Goal: Transaction & Acquisition: Obtain resource

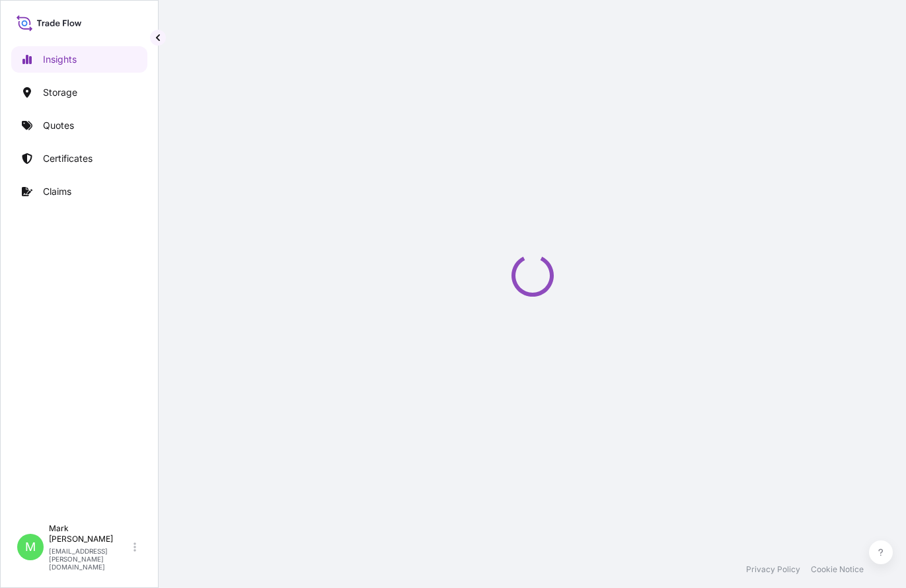
select select "2025"
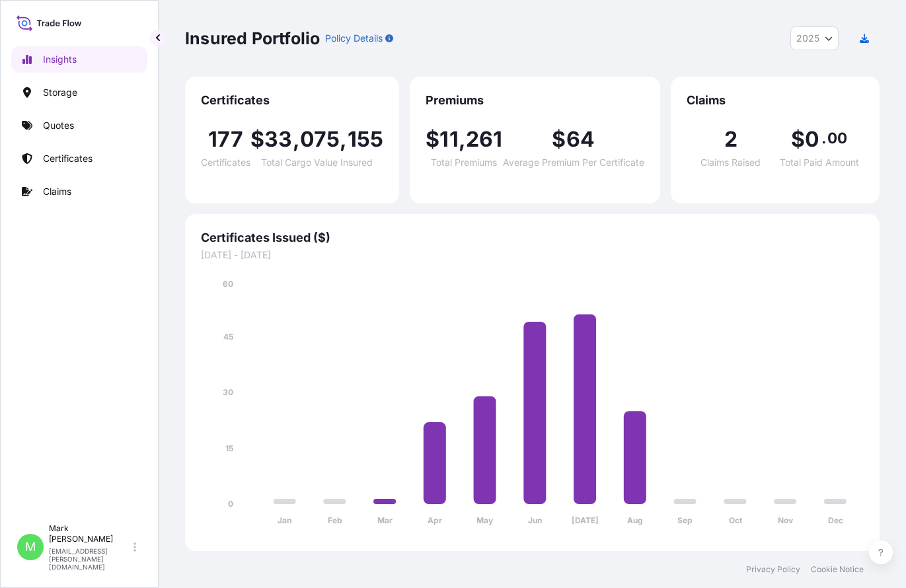
click at [81, 295] on div "Insights Storage Quotes Certificates Claims" at bounding box center [79, 275] width 136 height 483
click at [73, 123] on p "Quotes" at bounding box center [58, 125] width 31 height 13
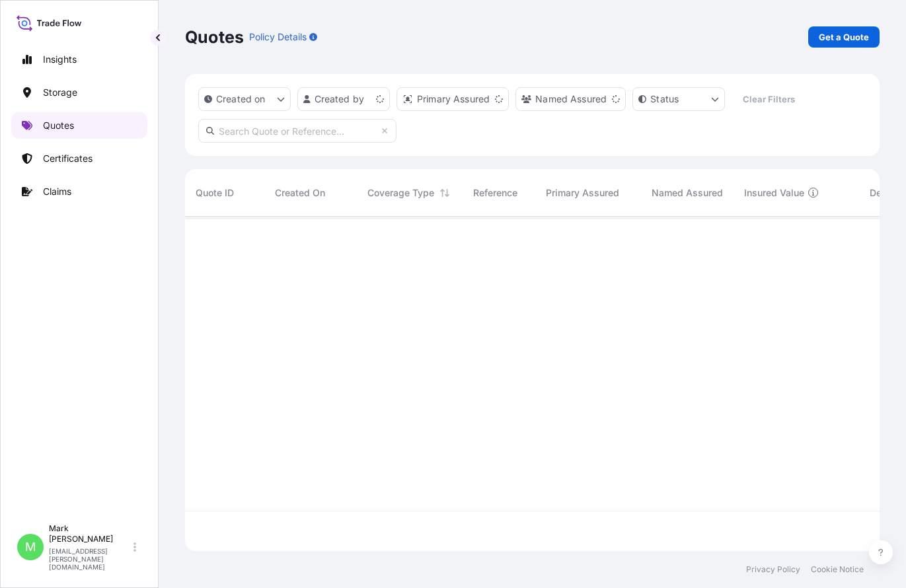
scroll to position [332, 685]
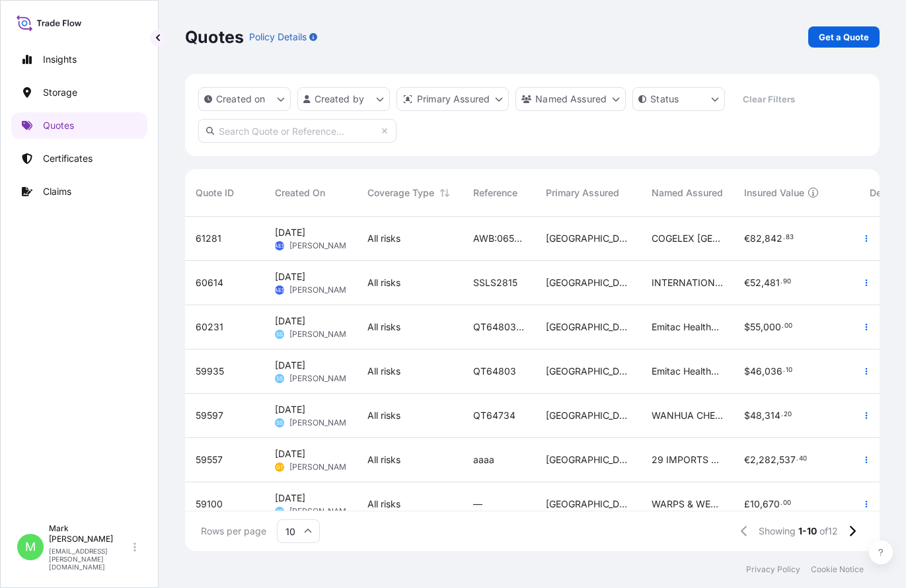
click at [825, 48] on div "Quotes Policy Details Get a Quote" at bounding box center [532, 37] width 695 height 74
click at [831, 31] on p "Get a Quote" at bounding box center [844, 36] width 50 height 13
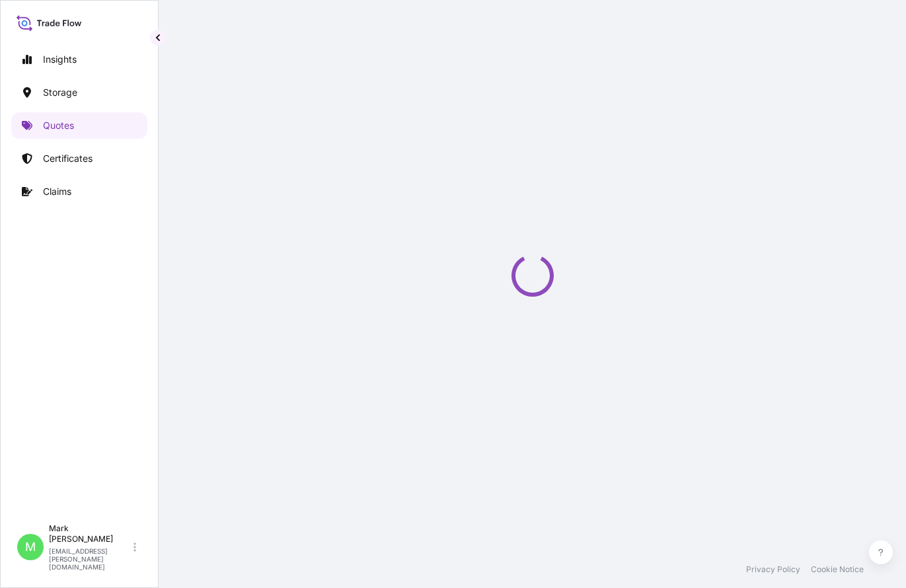
select select "Road / [GEOGRAPHIC_DATA]"
select select "Water"
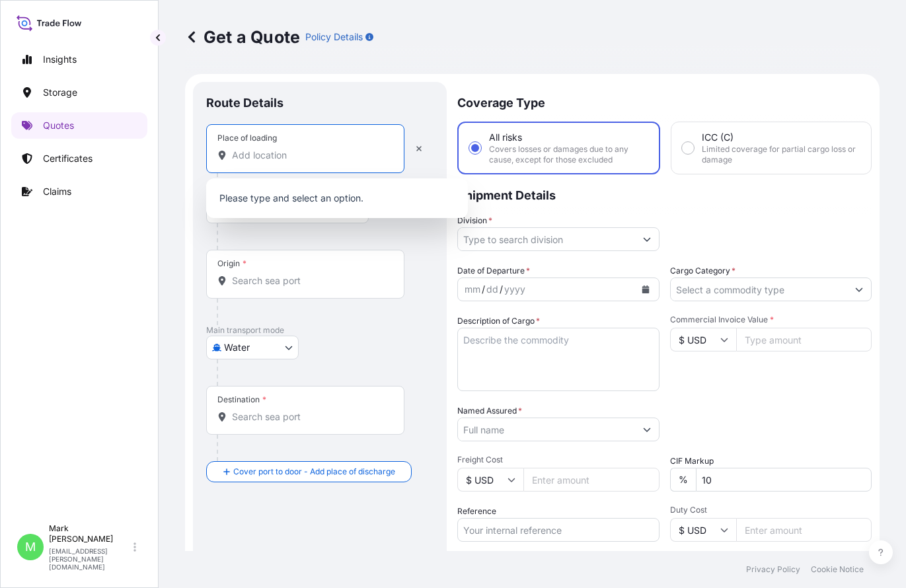
click at [241, 158] on input "Place of loading" at bounding box center [310, 155] width 156 height 13
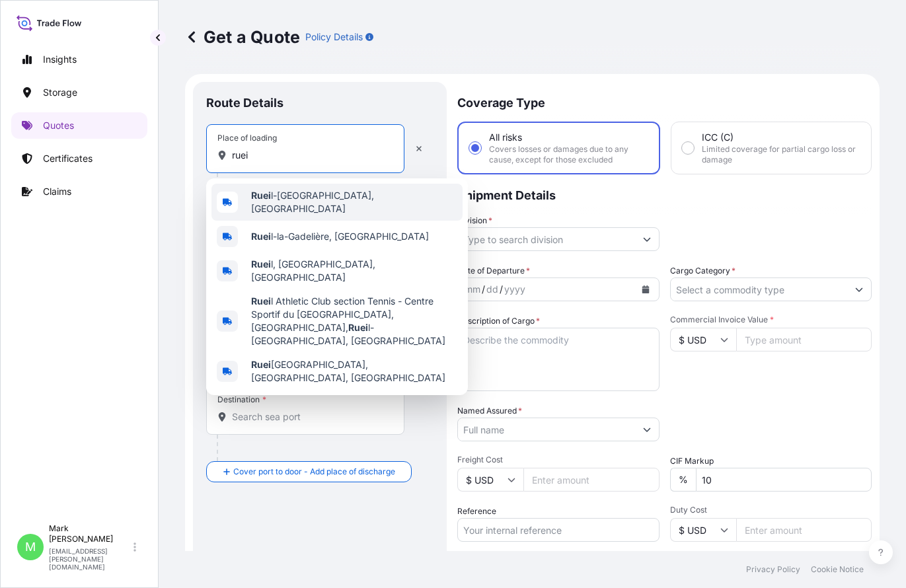
click at [295, 206] on div "[GEOGRAPHIC_DATA], [GEOGRAPHIC_DATA]" at bounding box center [336, 202] width 251 height 37
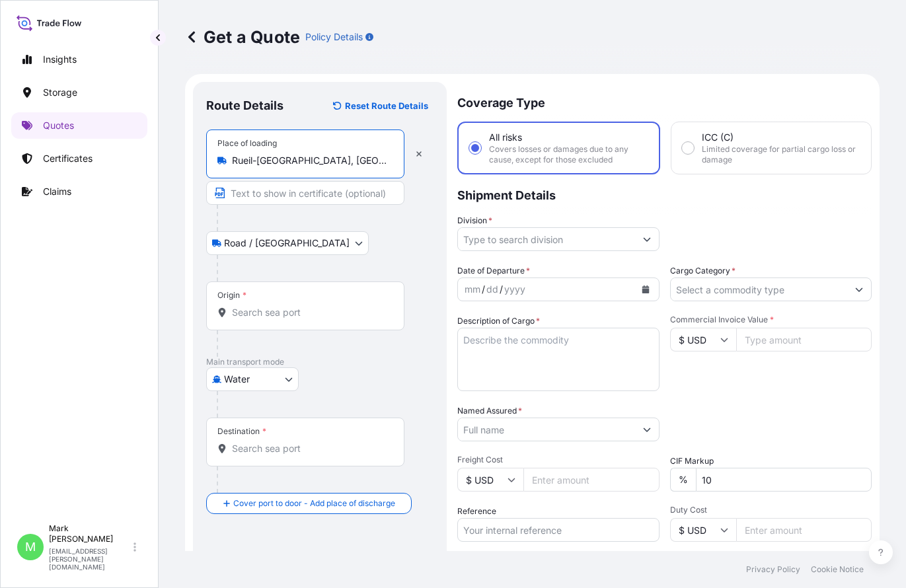
type input "Rueil-[GEOGRAPHIC_DATA], [GEOGRAPHIC_DATA]"
click at [266, 317] on input "Origin *" at bounding box center [310, 312] width 156 height 13
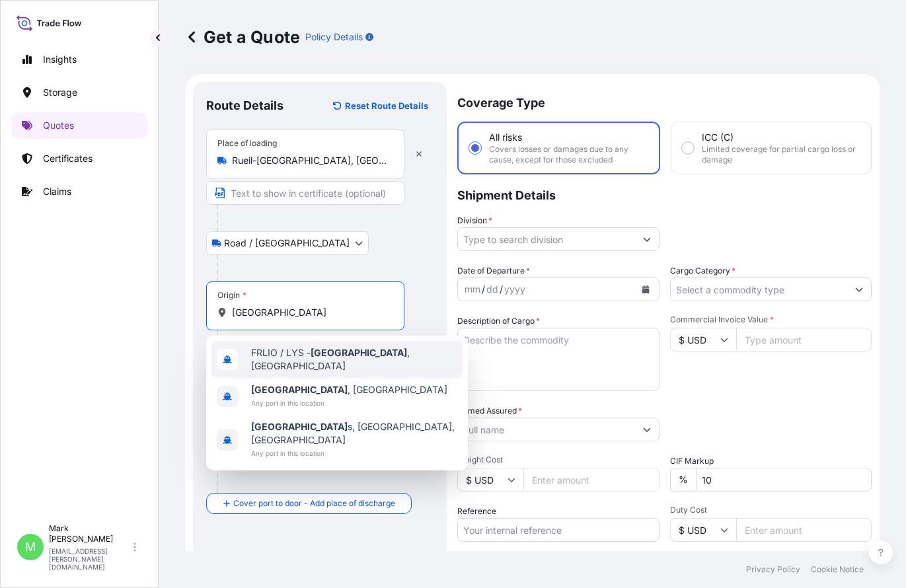
type input "[GEOGRAPHIC_DATA]"
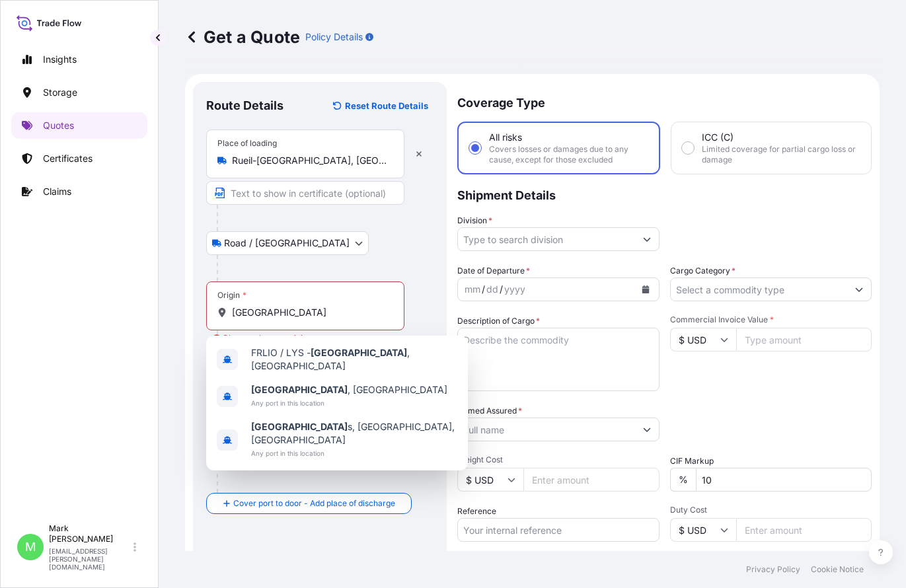
click at [416, 298] on div "Origin * [GEOGRAPHIC_DATA] Please select an origin" at bounding box center [319, 319] width 227 height 75
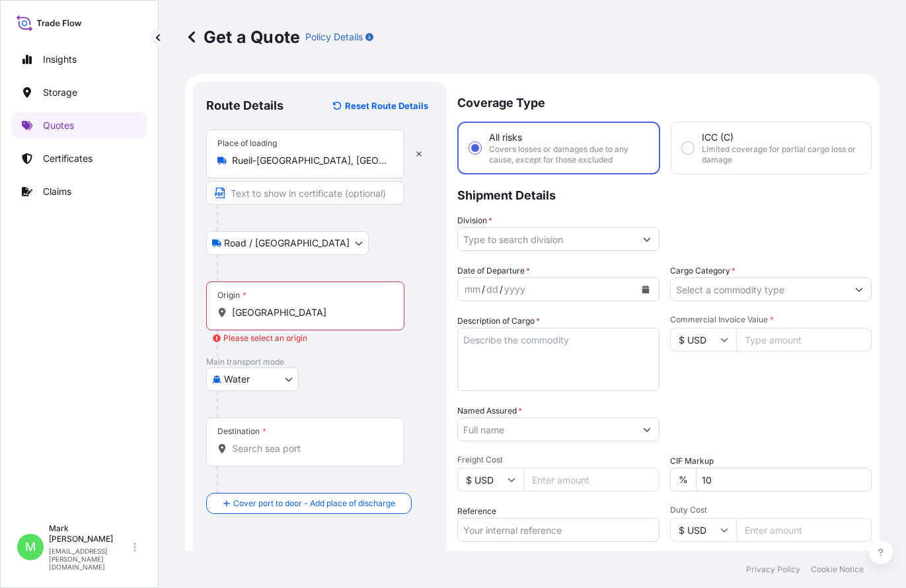
click at [284, 388] on body "3 options available. Insights Storage Quotes Certificates Claims M [PERSON_NAME…" at bounding box center [453, 294] width 906 height 588
click at [265, 410] on div "Air" at bounding box center [252, 414] width 82 height 24
select select "Air"
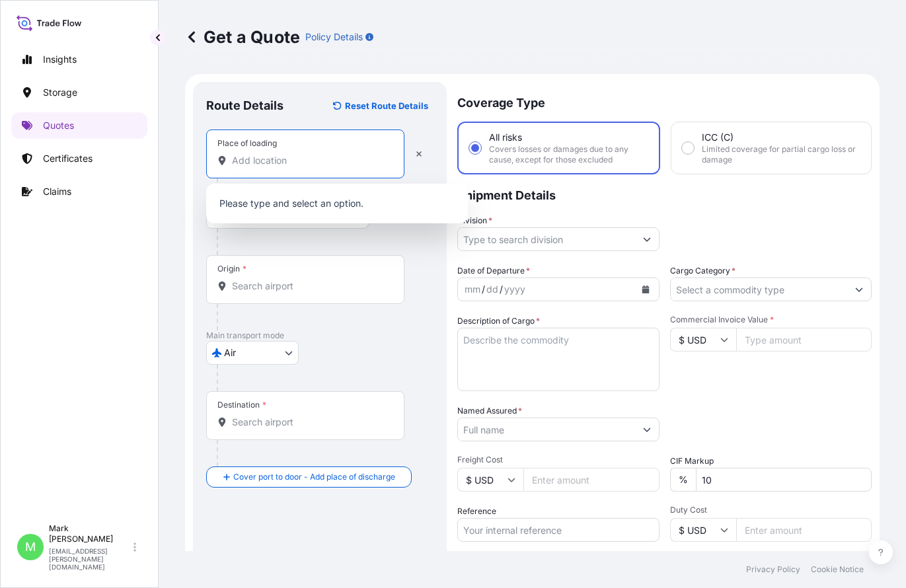
click at [271, 164] on input "Place of loading" at bounding box center [310, 160] width 156 height 13
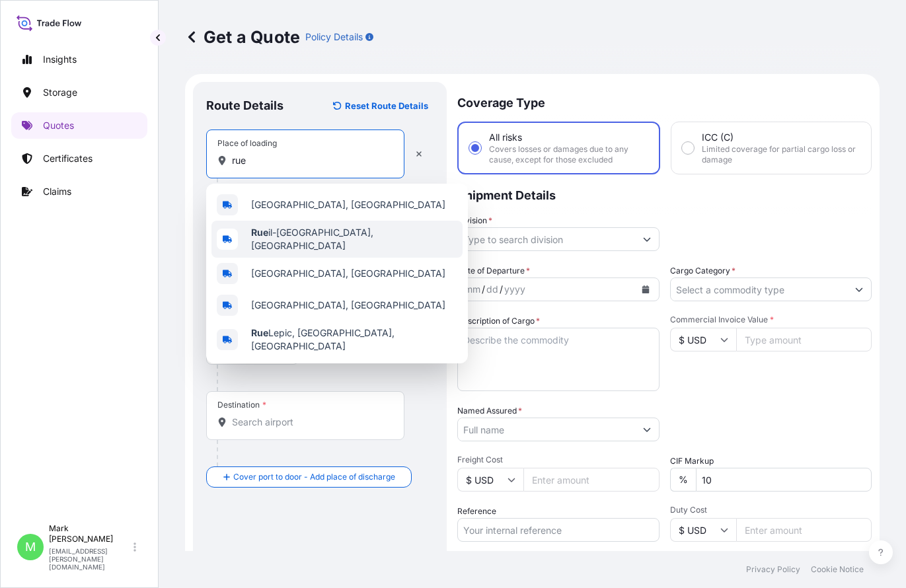
click at [305, 243] on div "[GEOGRAPHIC_DATA], [GEOGRAPHIC_DATA]" at bounding box center [336, 239] width 251 height 37
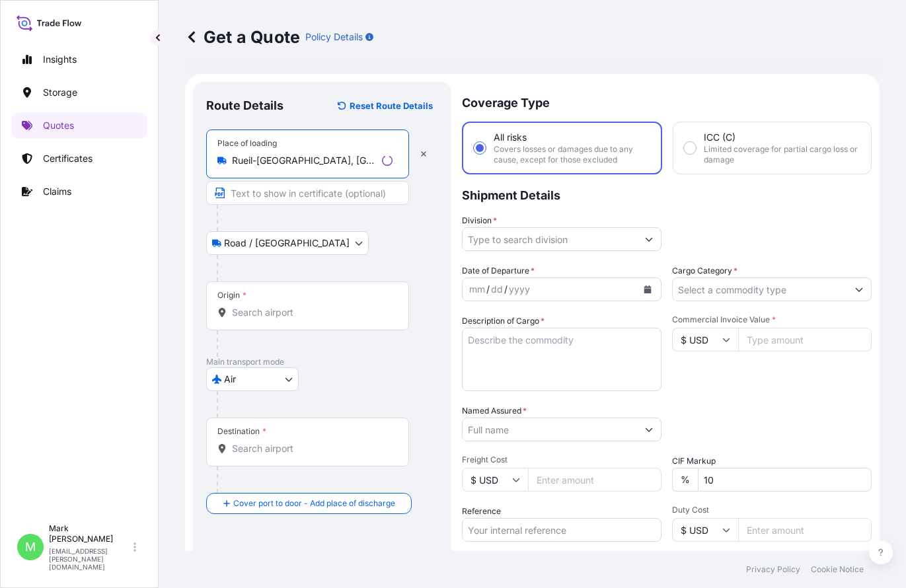
type input "Rueil-[GEOGRAPHIC_DATA], [GEOGRAPHIC_DATA]"
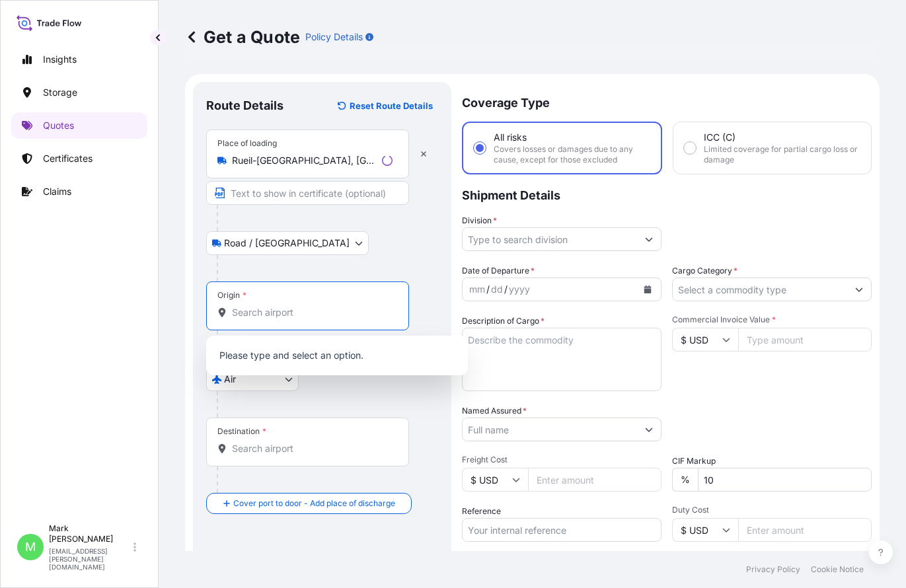
click at [287, 308] on input "Origin *" at bounding box center [312, 312] width 161 height 13
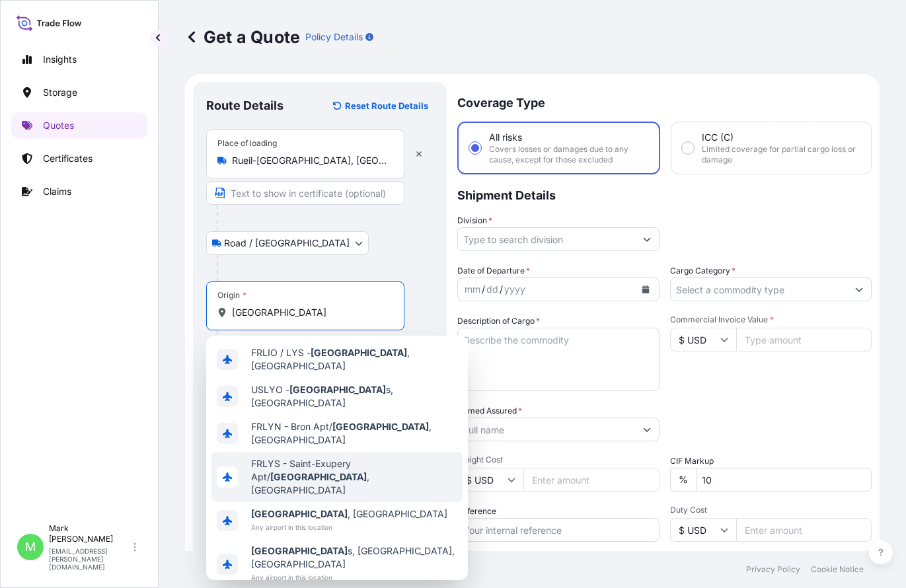
click at [321, 457] on span "FRLYS - Saint-Exupery Apt/ [GEOGRAPHIC_DATA] , [GEOGRAPHIC_DATA]" at bounding box center [354, 477] width 206 height 40
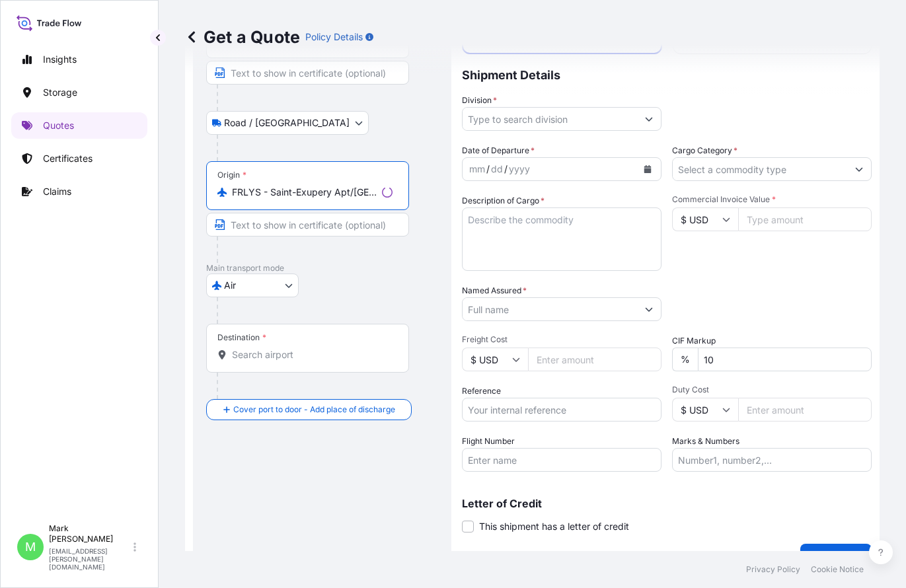
scroll to position [132, 0]
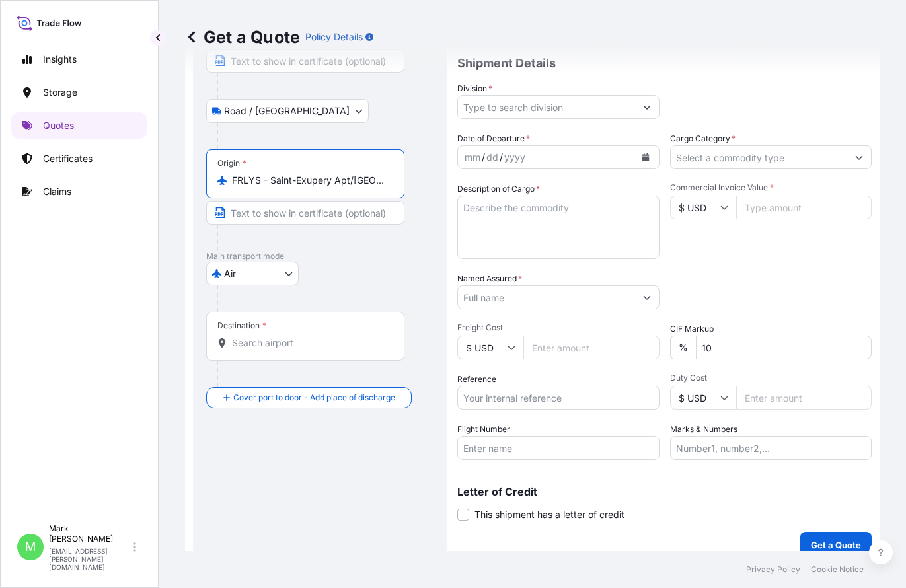
type input "FRLYS - Saint-Exupery Apt/[GEOGRAPHIC_DATA], [GEOGRAPHIC_DATA]"
click at [292, 348] on input "Destination *" at bounding box center [310, 342] width 156 height 13
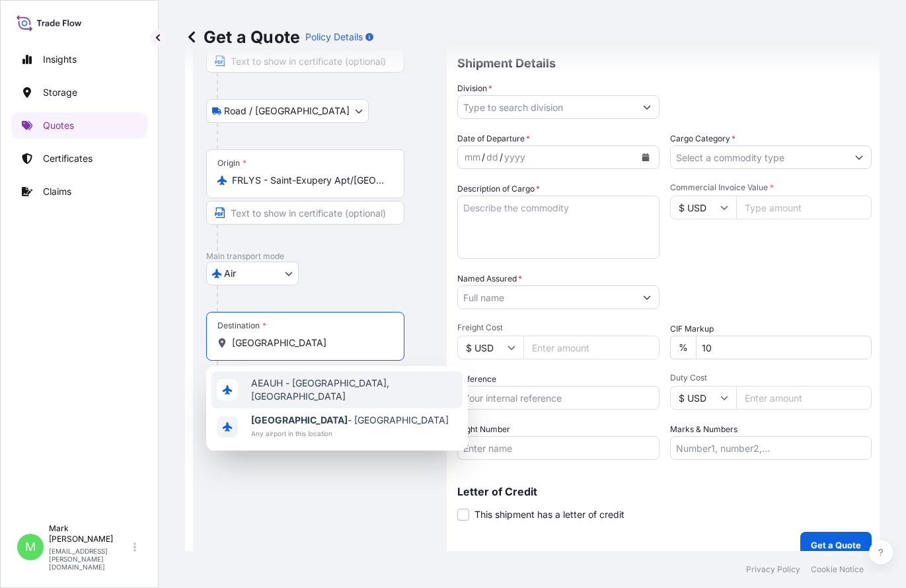
click at [303, 395] on div "AEAUH - [GEOGRAPHIC_DATA], [GEOGRAPHIC_DATA]" at bounding box center [336, 389] width 251 height 37
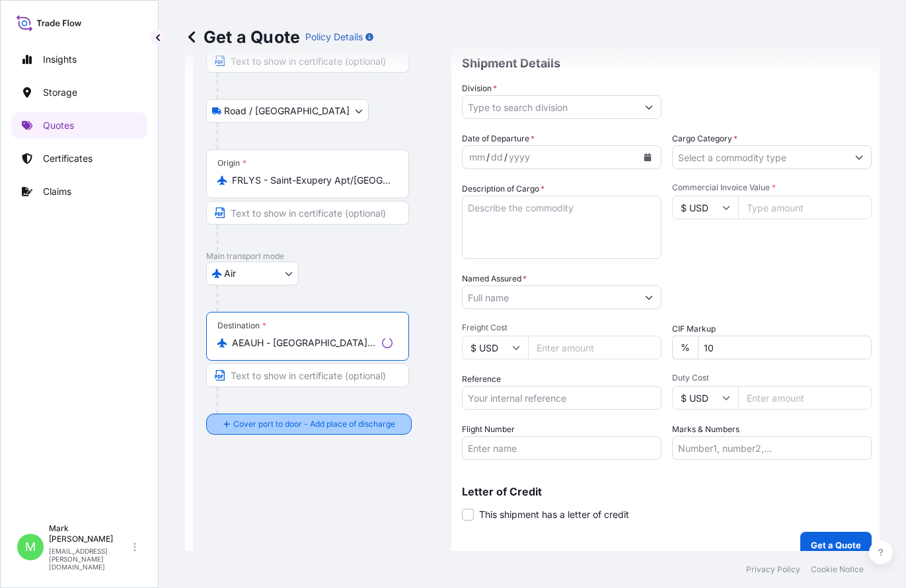
type input "AEAUH - [GEOGRAPHIC_DATA], [GEOGRAPHIC_DATA]"
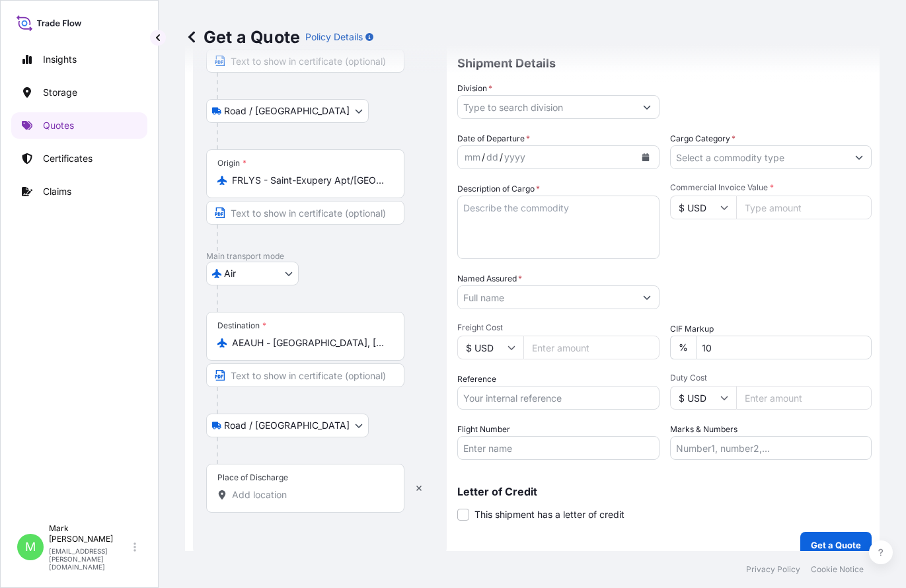
click at [257, 500] on input "Place of Discharge" at bounding box center [310, 494] width 156 height 13
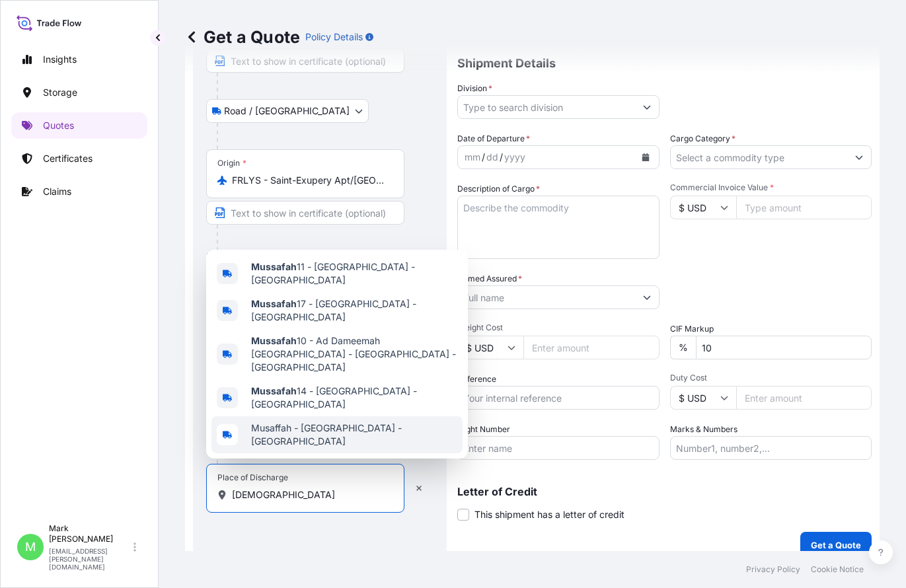
click at [340, 433] on span "Musaffah - [GEOGRAPHIC_DATA] - [GEOGRAPHIC_DATA]" at bounding box center [354, 435] width 206 height 26
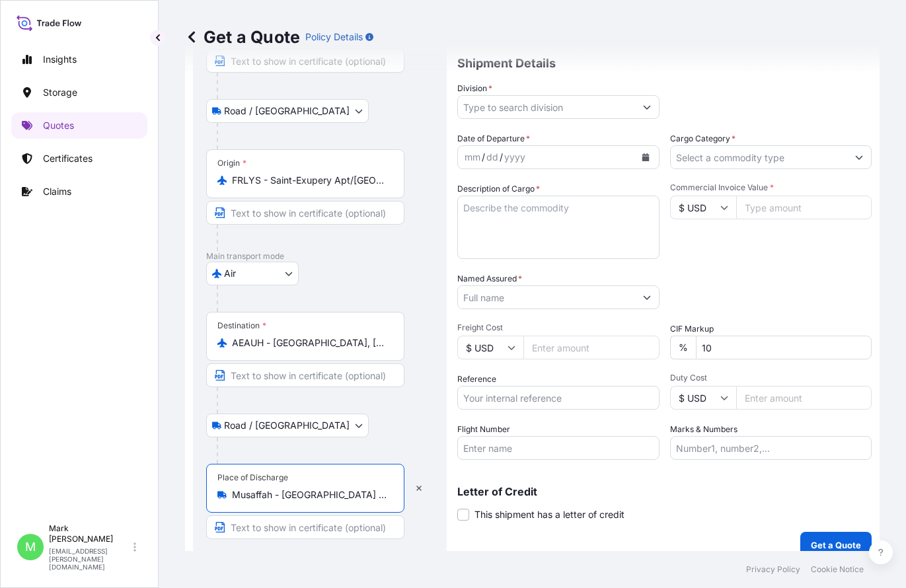
type input "Musaffah - [GEOGRAPHIC_DATA] - [GEOGRAPHIC_DATA]"
click at [420, 541] on div "Route Details Reset Route Details Place of loading [GEOGRAPHIC_DATA] / [GEOGRAP…" at bounding box center [319, 254] width 227 height 582
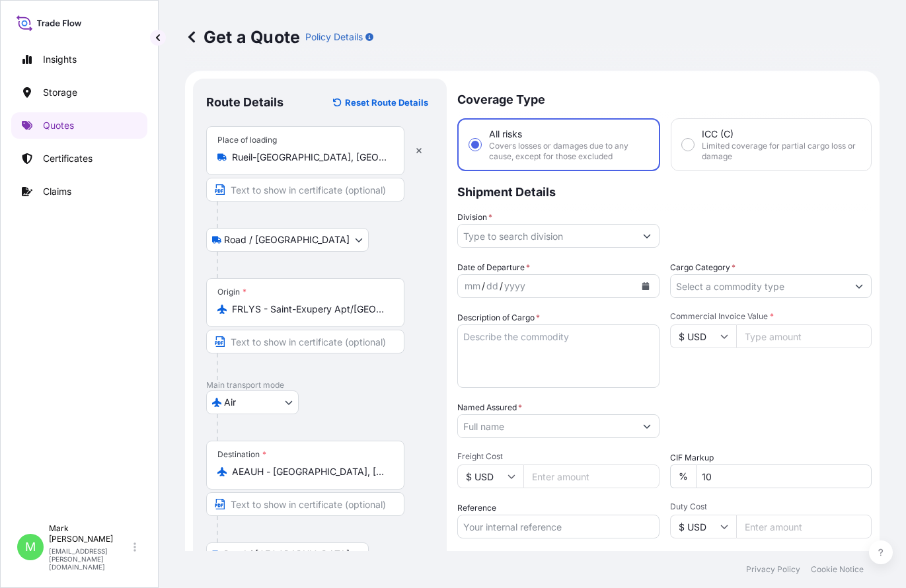
scroll to position [0, 0]
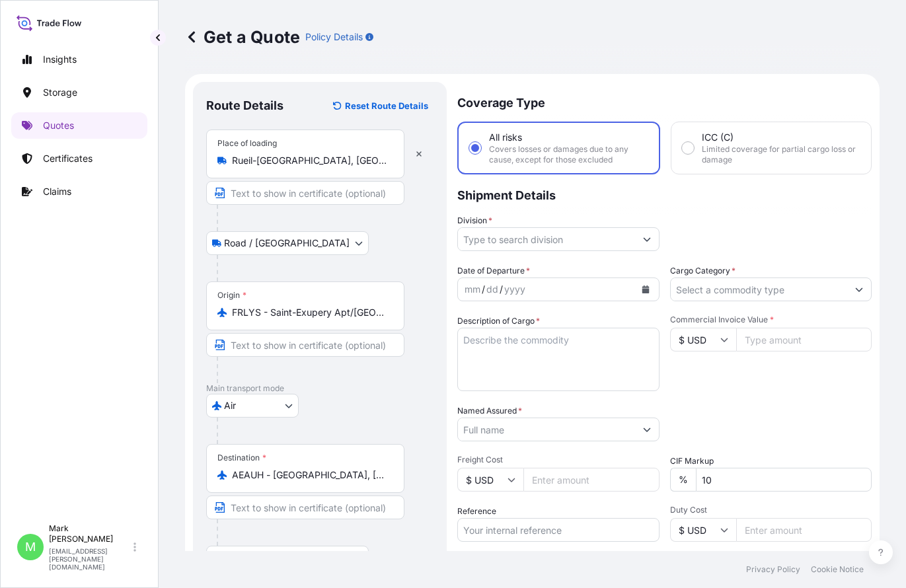
click at [506, 241] on input "Division *" at bounding box center [546, 239] width 177 height 24
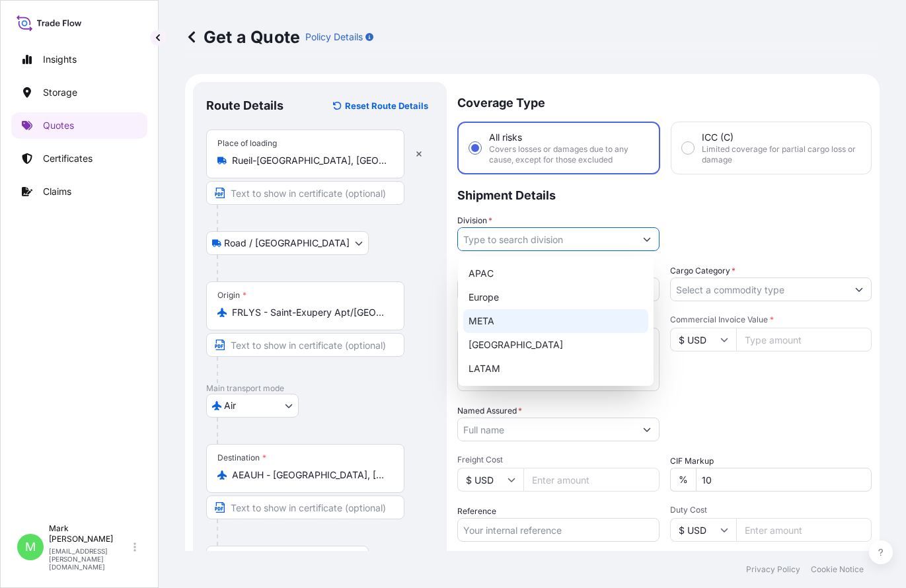
click at [507, 313] on div "META" at bounding box center [555, 321] width 185 height 24
type input "META"
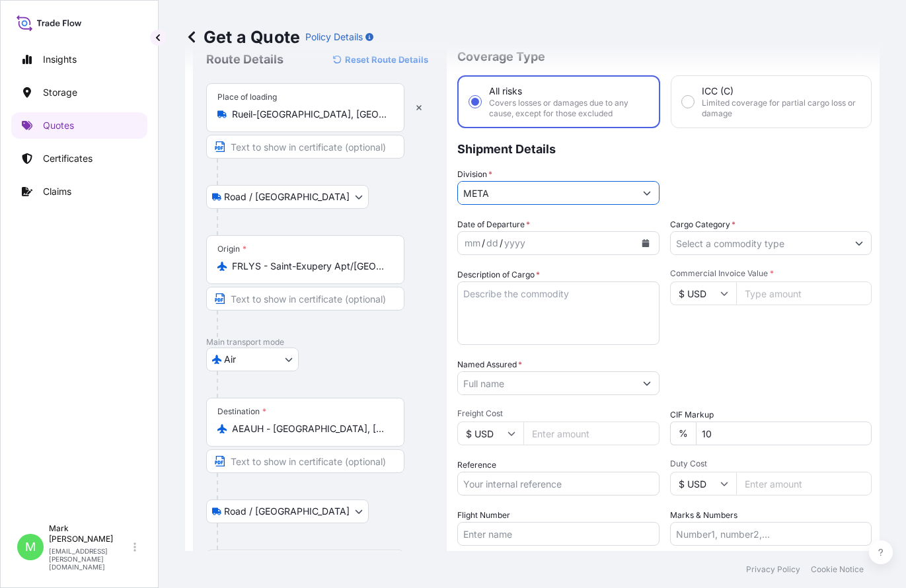
scroll to position [66, 0]
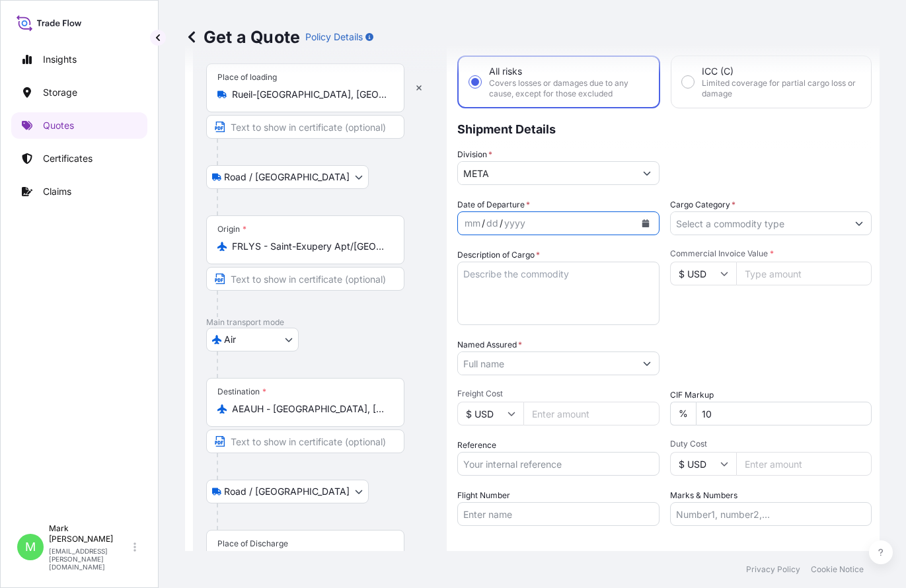
click at [642, 226] on icon "Calendar" at bounding box center [645, 223] width 7 height 8
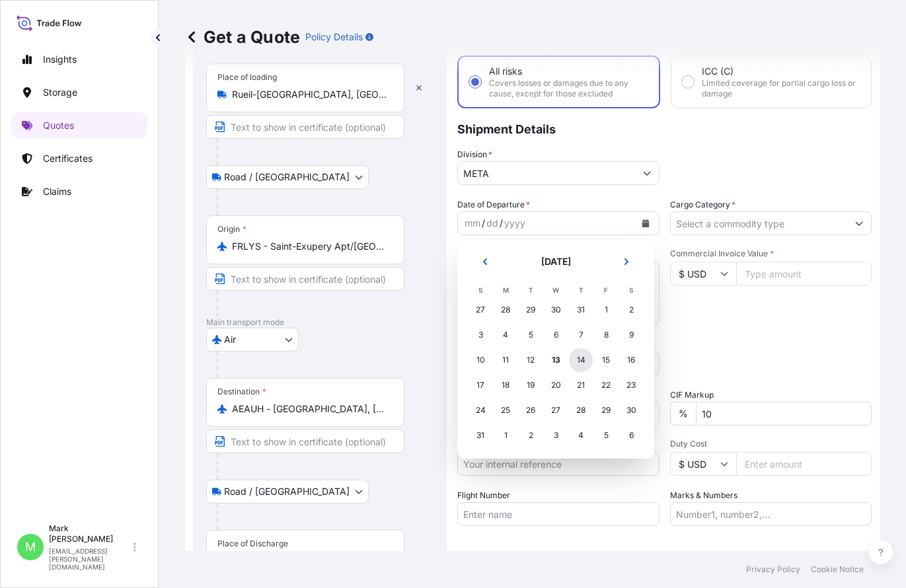
click at [580, 363] on div "14" at bounding box center [581, 360] width 24 height 24
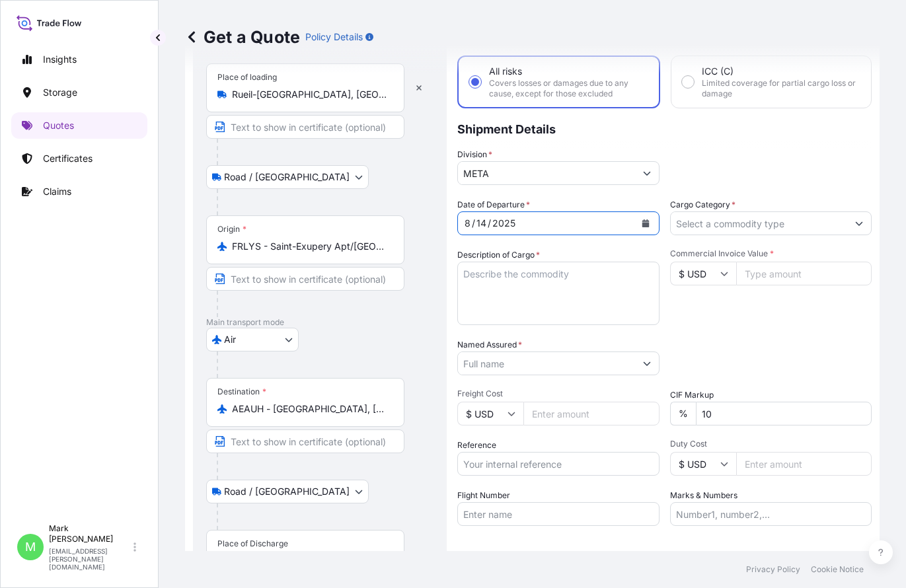
click at [728, 228] on input "Cargo Category *" at bounding box center [759, 223] width 177 height 24
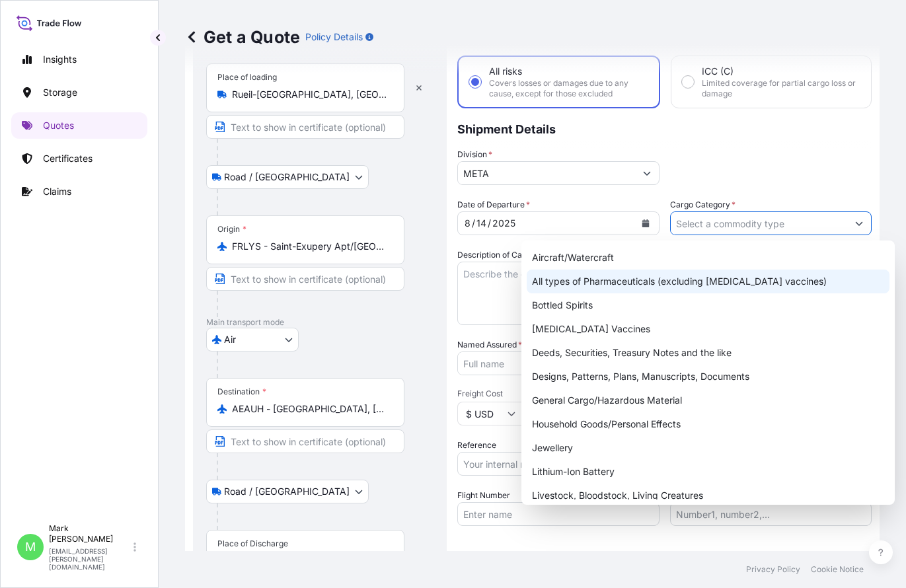
click at [609, 276] on div "All types of Pharmaceuticals (excluding [MEDICAL_DATA] vaccines)" at bounding box center [708, 282] width 363 height 24
type input "All types of Pharmaceuticals (excluding [MEDICAL_DATA] vaccines)"
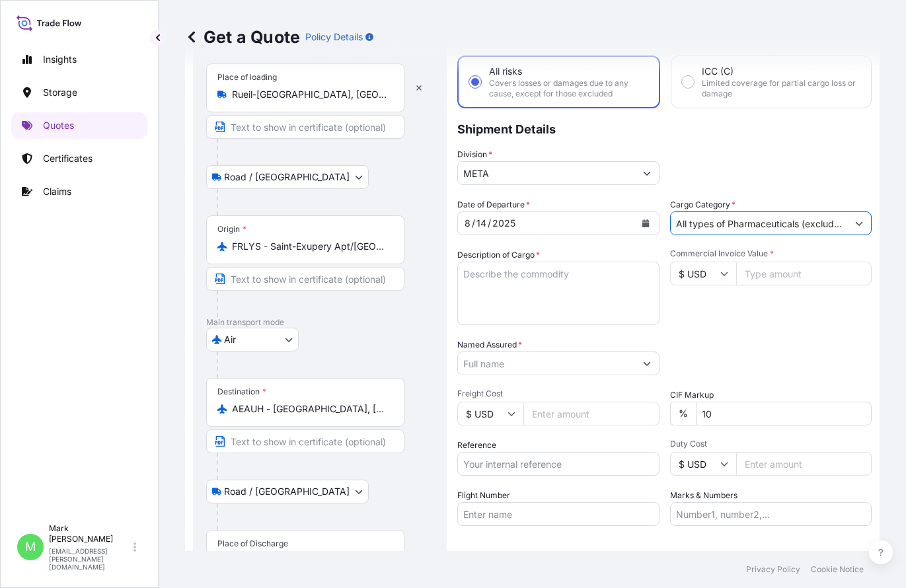
click at [576, 282] on textarea "Description of Cargo *" at bounding box center [558, 293] width 202 height 63
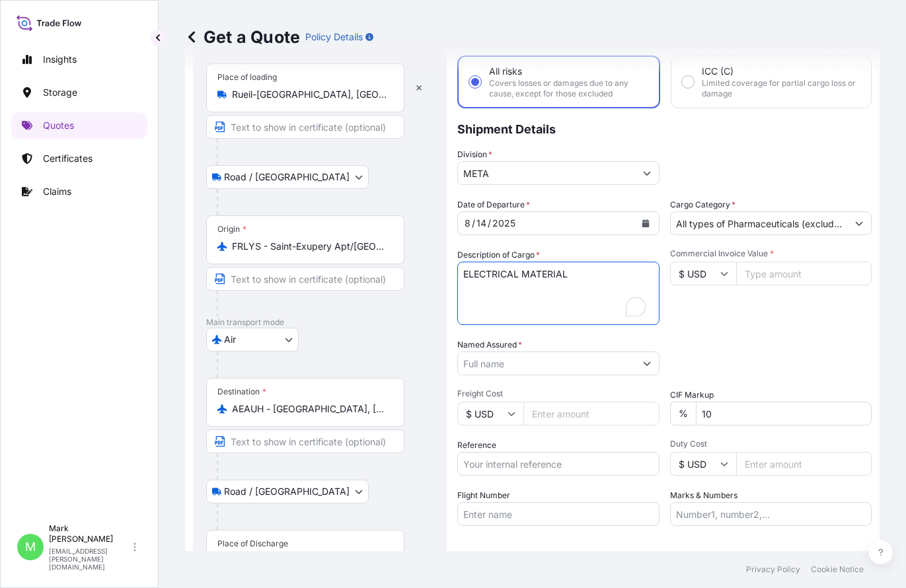
type textarea "ELECTRICAL MATERIAL"
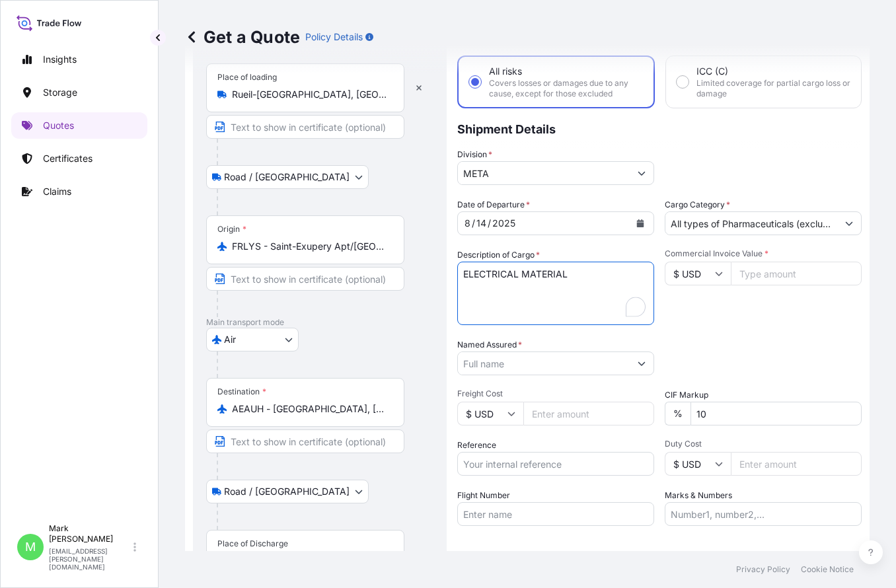
click at [548, 369] on input "Named Assured *" at bounding box center [544, 364] width 172 height 24
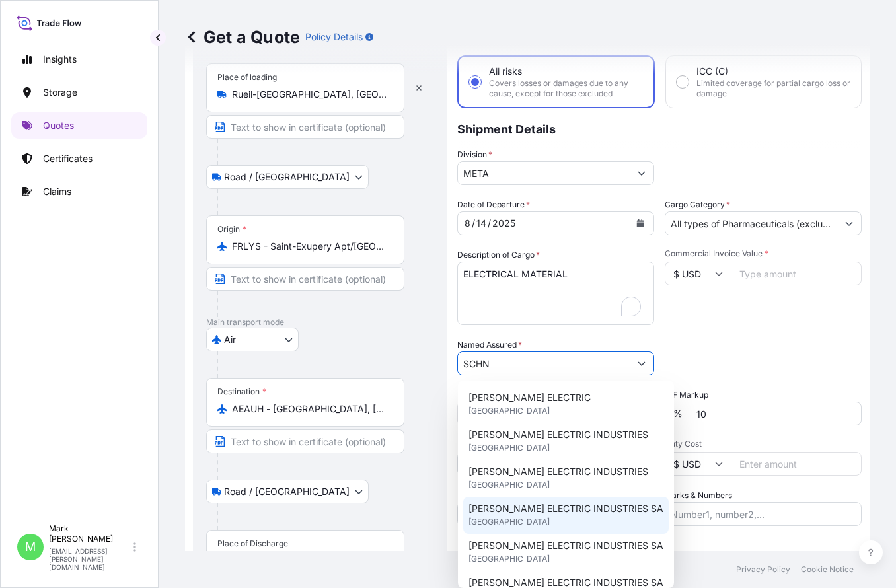
click at [555, 508] on span "[PERSON_NAME] ELECTRIC INDUSTRIES SA" at bounding box center [566, 508] width 195 height 13
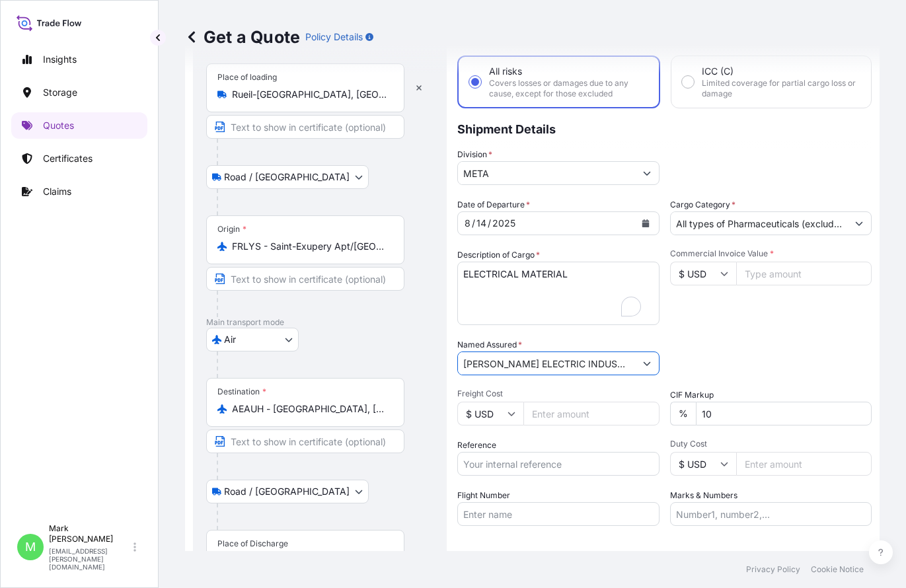
type input "[PERSON_NAME] ELECTRIC INDUSTRIES SA"
click at [739, 306] on div "Commercial Invoice Value * $ USD" at bounding box center [771, 286] width 202 height 77
click at [720, 276] on icon at bounding box center [724, 274] width 8 height 8
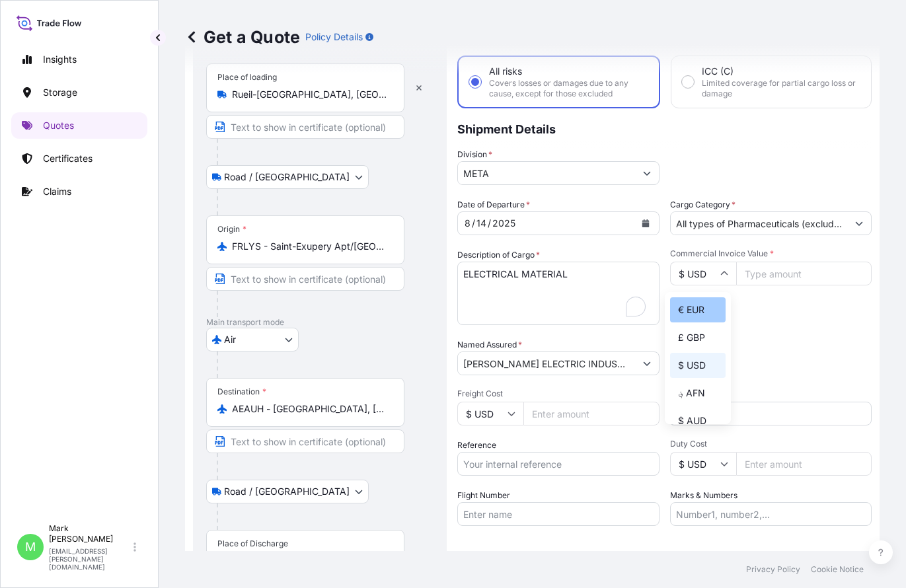
click at [708, 307] on div "€ EUR" at bounding box center [698, 309] width 56 height 25
type input "€ EUR"
click at [768, 270] on input "Commercial Invoice Value *" at bounding box center [804, 274] width 136 height 24
type input "9788"
click at [770, 309] on div "Commercial Invoice Value * € EUR 9788" at bounding box center [771, 286] width 202 height 77
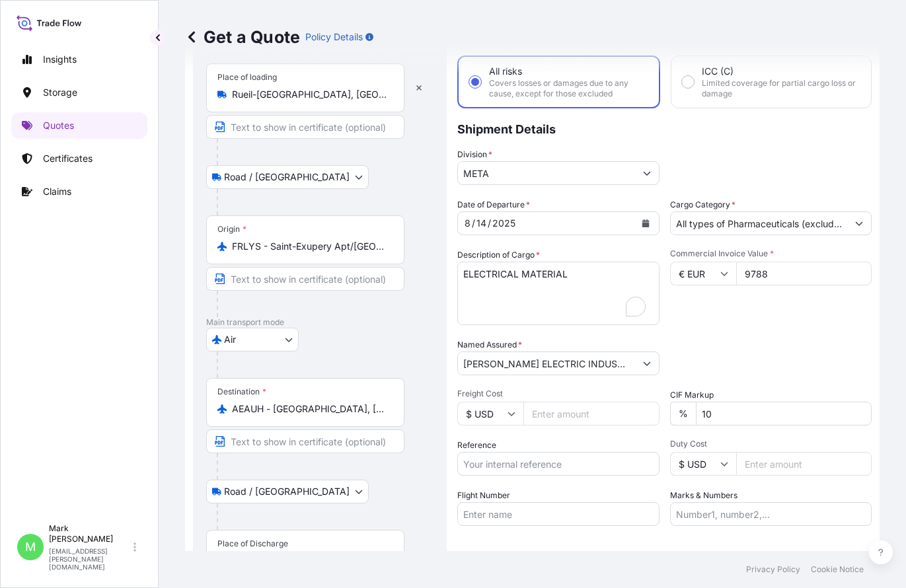
click at [595, 410] on input "Freight Cost" at bounding box center [591, 414] width 136 height 24
click at [500, 417] on input "$ USD" at bounding box center [490, 414] width 66 height 24
click at [488, 434] on div "د.إ AED" at bounding box center [491, 420] width 56 height 25
type input "د.إ AED"
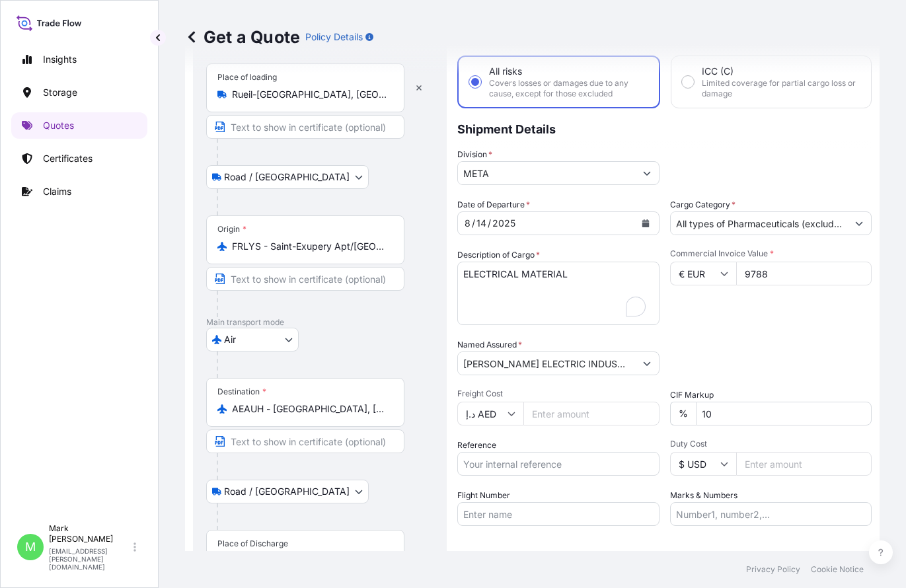
click at [563, 424] on input "Freight Cost" at bounding box center [591, 414] width 136 height 24
type input "3950"
click at [821, 342] on div "Packing Category Type to search a container mode Please select a primary mode o…" at bounding box center [771, 356] width 202 height 37
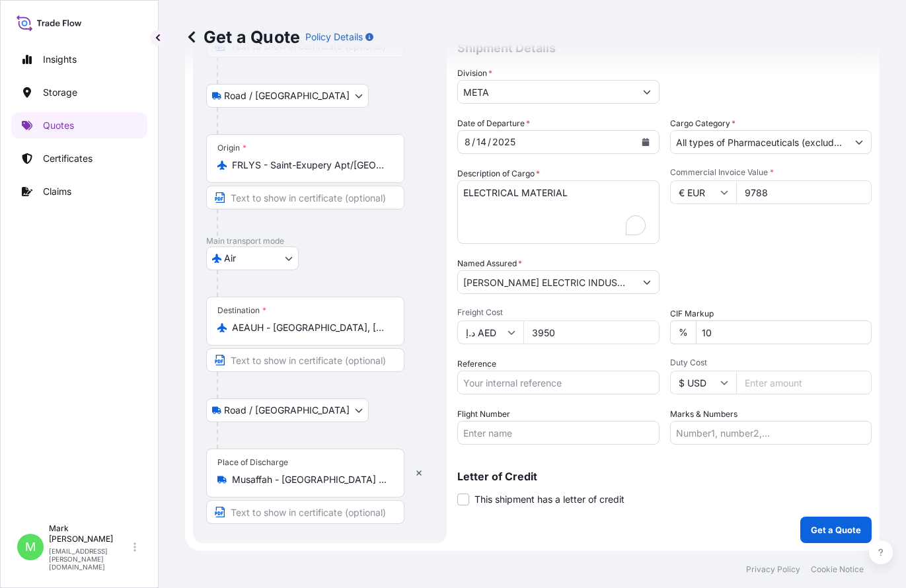
click at [125, 358] on div "Insights Storage Quotes Certificates Claims" at bounding box center [79, 275] width 136 height 483
click at [508, 376] on input "Reference" at bounding box center [558, 383] width 202 height 24
paste input "PO 5200229765 SO 240681282"
type input "PO 5200229765 SO 240681282"
click at [539, 440] on input "Flight Number" at bounding box center [558, 433] width 202 height 24
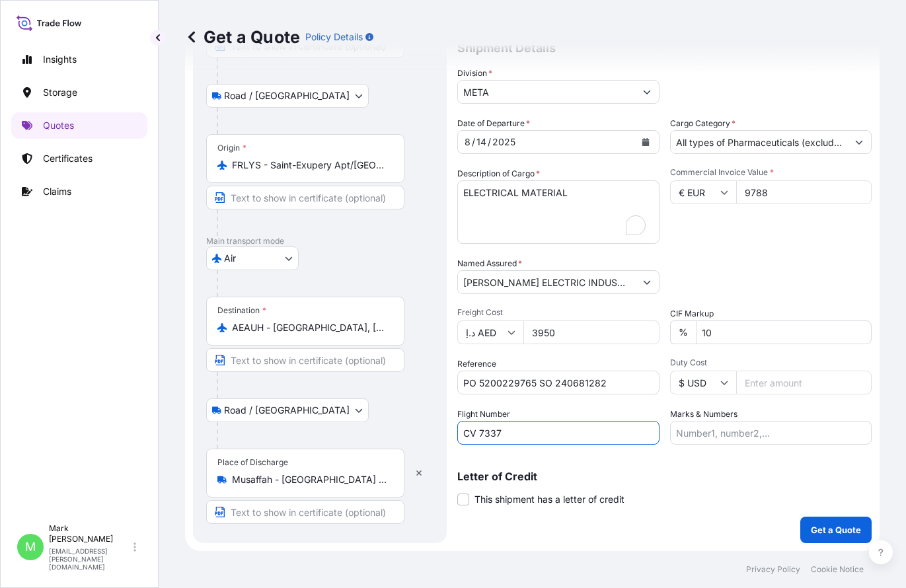
type input "CV 7337"
click at [667, 475] on p "Letter of Credit" at bounding box center [664, 476] width 414 height 11
click at [847, 533] on p "Get a Quote" at bounding box center [836, 529] width 50 height 13
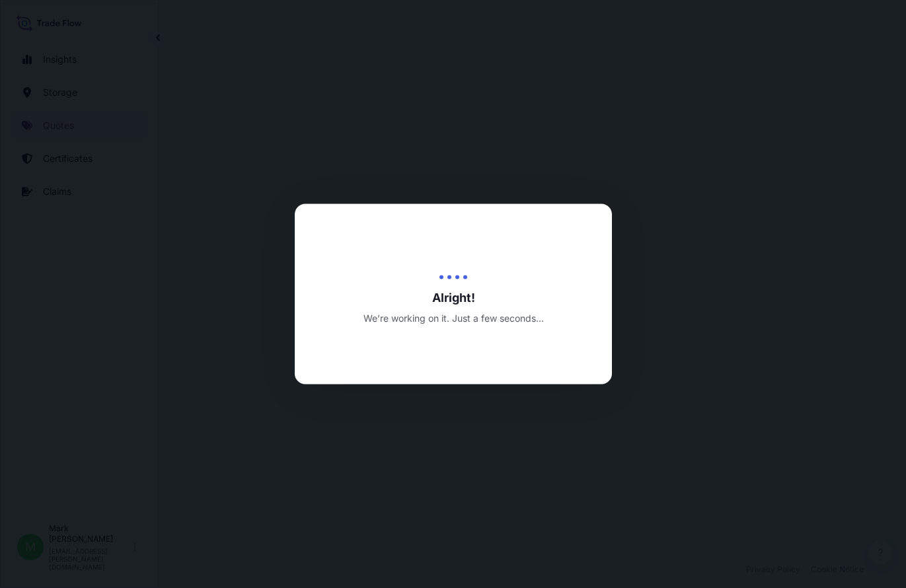
select select "Road / [GEOGRAPHIC_DATA]"
select select "Air"
select select "Road / [GEOGRAPHIC_DATA]"
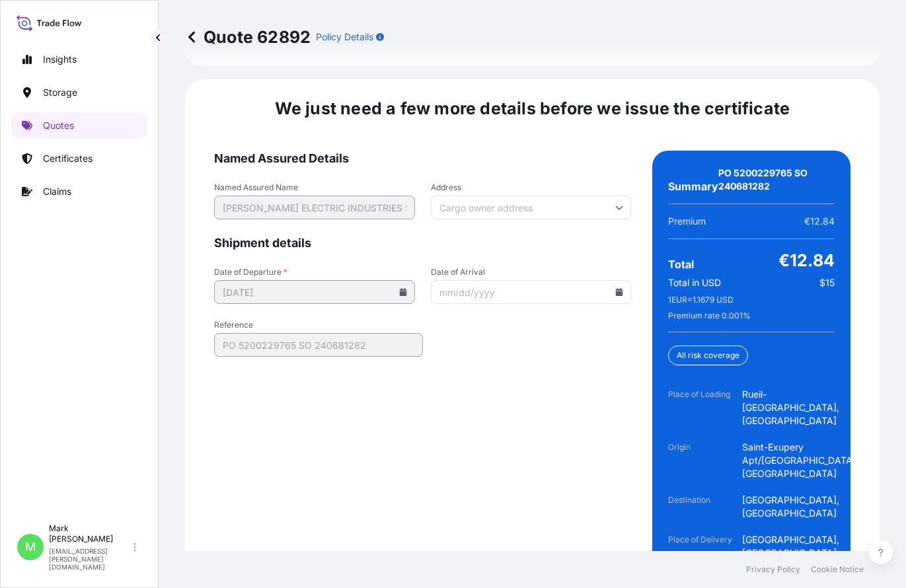
scroll to position [2263, 0]
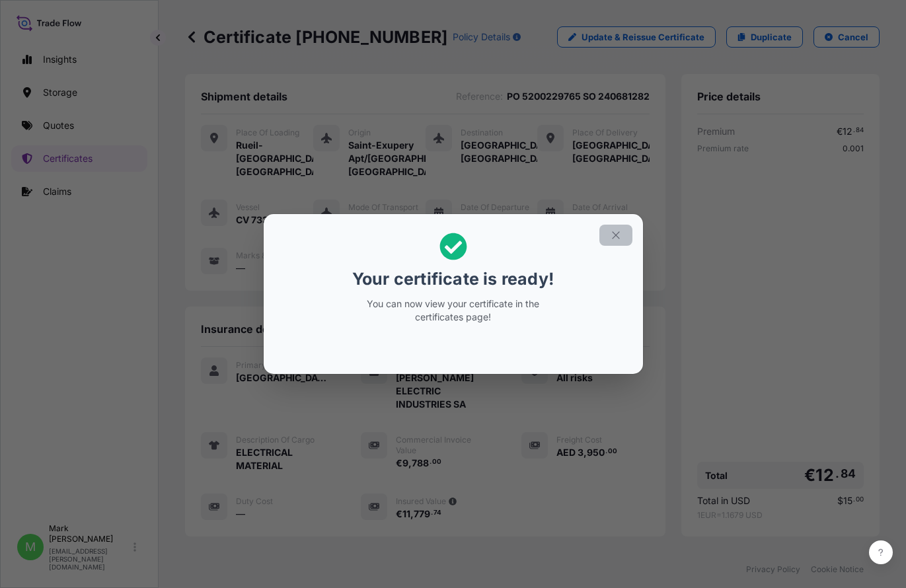
click at [619, 231] on icon "button" at bounding box center [616, 235] width 12 height 12
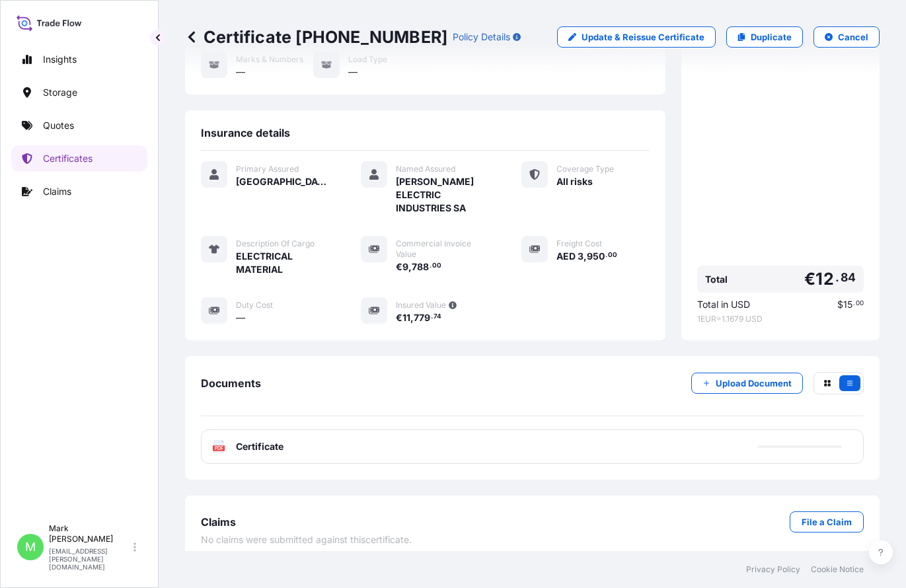
scroll to position [208, 0]
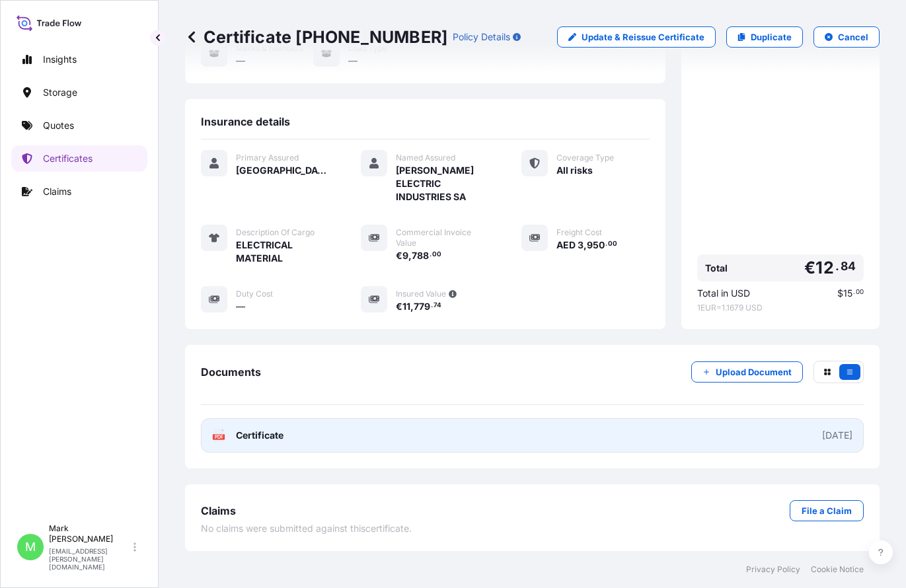
click at [771, 441] on link "PDF Certificate [DATE]" at bounding box center [532, 435] width 663 height 34
